Goal: Book appointment/travel/reservation

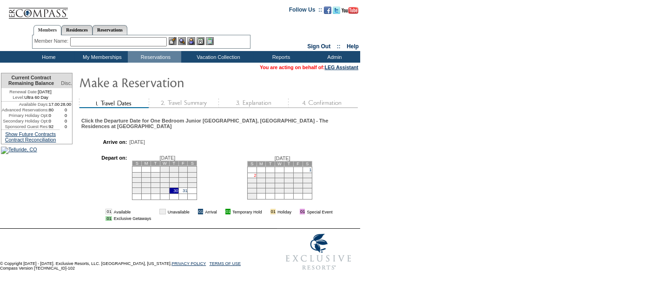
click at [256, 177] on link "2" at bounding box center [255, 175] width 2 height 5
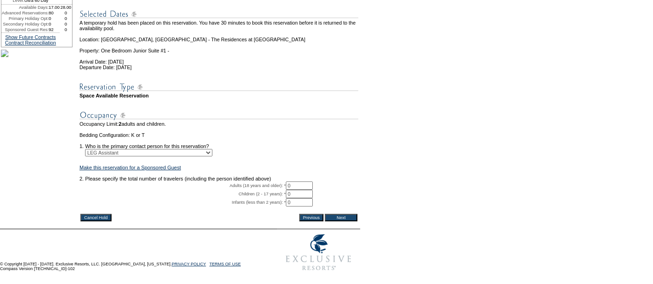
scroll to position [135, 0]
drag, startPoint x: 300, startPoint y: 172, endPoint x: 243, endPoint y: 169, distance: 56.3
click at [243, 182] on tr "Adults (18 years and older): * 0 * *" at bounding box center [218, 186] width 279 height 8
type input "2"
click at [347, 214] on input "Next" at bounding box center [341, 217] width 33 height 7
